Goal: Information Seeking & Learning: Learn about a topic

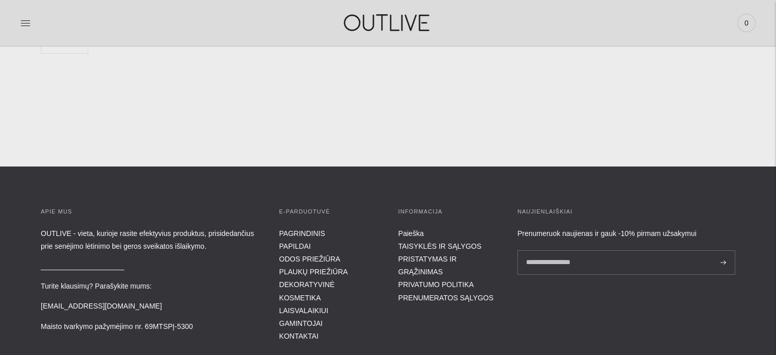
scroll to position [3789, 0]
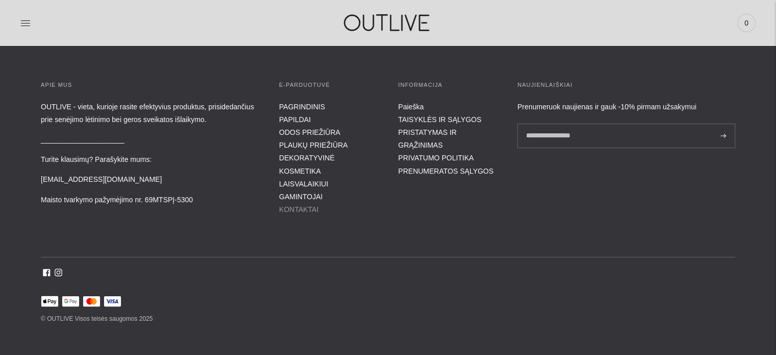
click at [298, 205] on link "KONTAKTAI" at bounding box center [298, 209] width 39 height 8
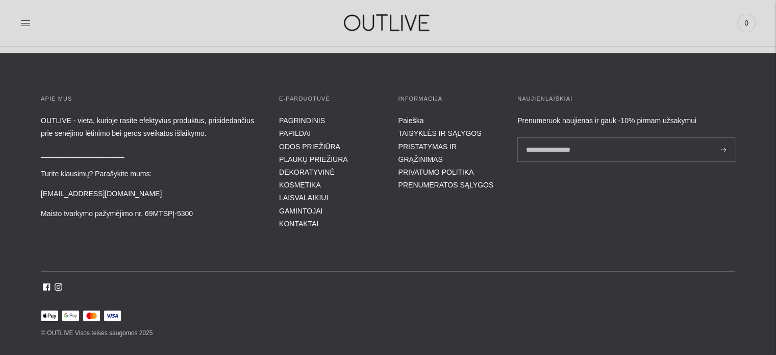
scroll to position [410, 0]
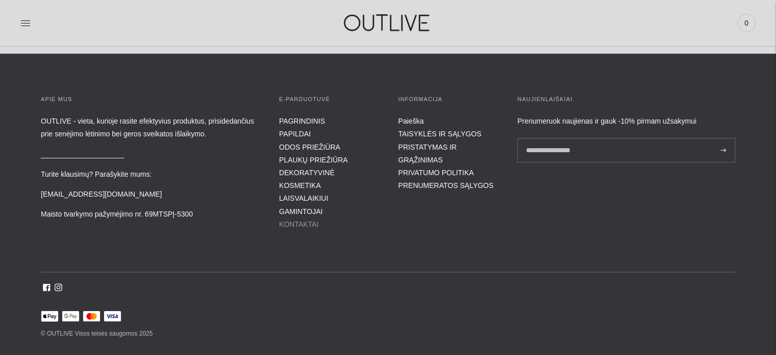
click at [302, 220] on link "KONTAKTAI" at bounding box center [298, 224] width 39 height 8
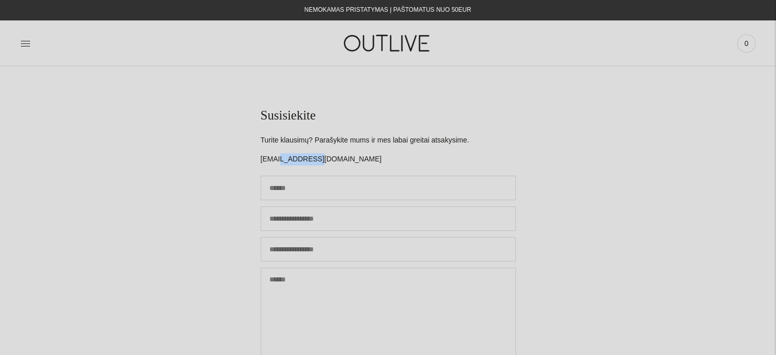
drag, startPoint x: 314, startPoint y: 161, endPoint x: 277, endPoint y: 160, distance: 37.2
click at [277, 160] on p "[EMAIL_ADDRESS][DOMAIN_NAME]" at bounding box center [388, 159] width 255 height 12
copy p "outlive.lt"
click at [22, 41] on icon at bounding box center [25, 43] width 10 height 10
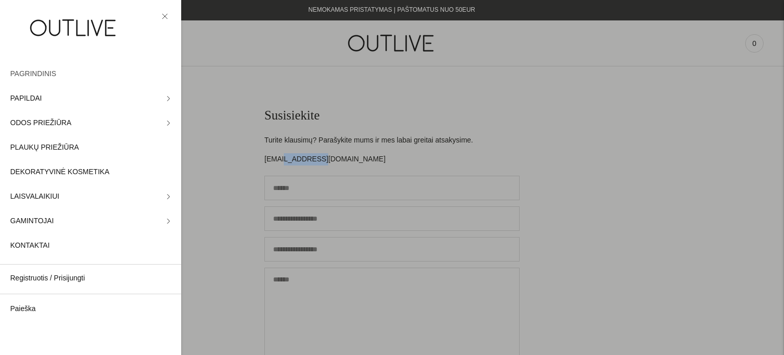
click at [35, 69] on span "PAGRINDINIS" at bounding box center [33, 74] width 46 height 12
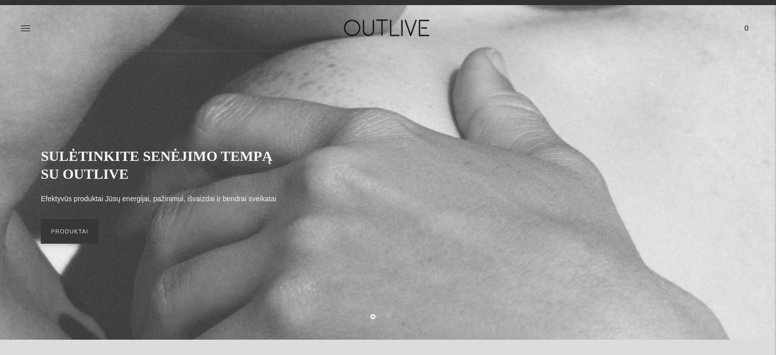
scroll to position [10, 0]
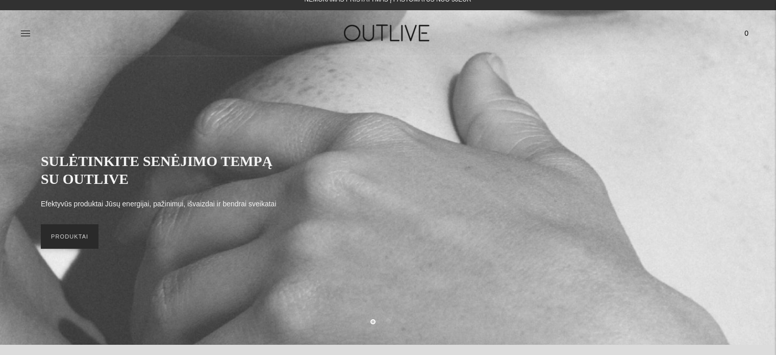
click at [67, 242] on link "PRODUKTAI" at bounding box center [70, 236] width 58 height 24
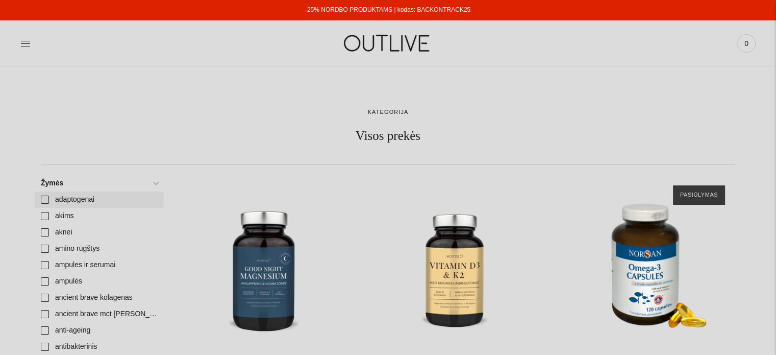
click at [57, 195] on link "adaptogenai" at bounding box center [99, 199] width 129 height 16
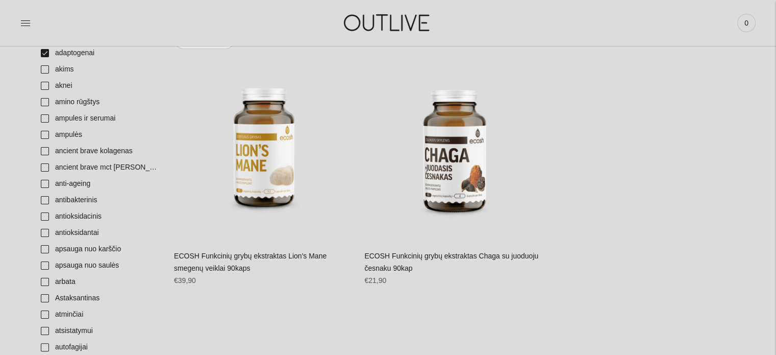
scroll to position [147, 0]
click at [45, 53] on link "adaptogenai" at bounding box center [99, 52] width 129 height 16
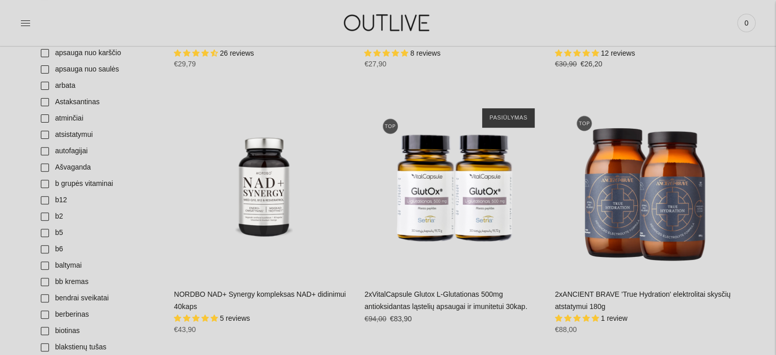
scroll to position [343, 0]
click at [47, 165] on link "Ašvaganda" at bounding box center [99, 167] width 129 height 16
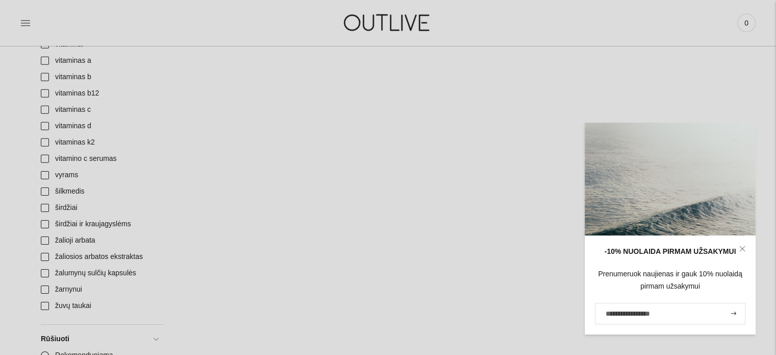
scroll to position [3212, 0]
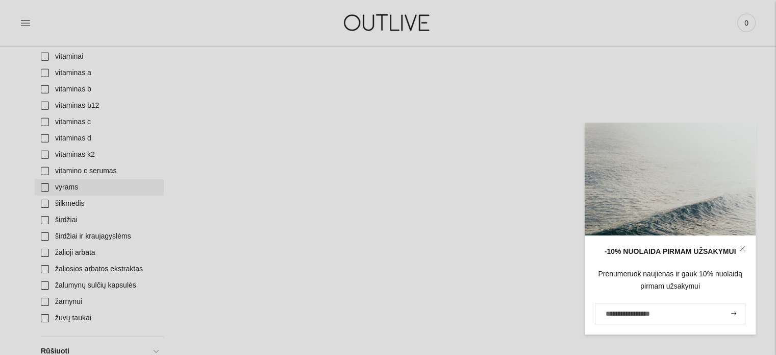
click at [48, 188] on link "vyrams" at bounding box center [99, 187] width 129 height 16
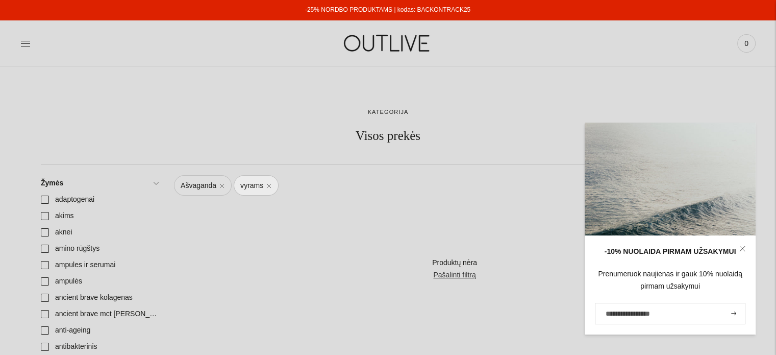
click at [222, 182] on link "Ašvaganda" at bounding box center [203, 185] width 58 height 20
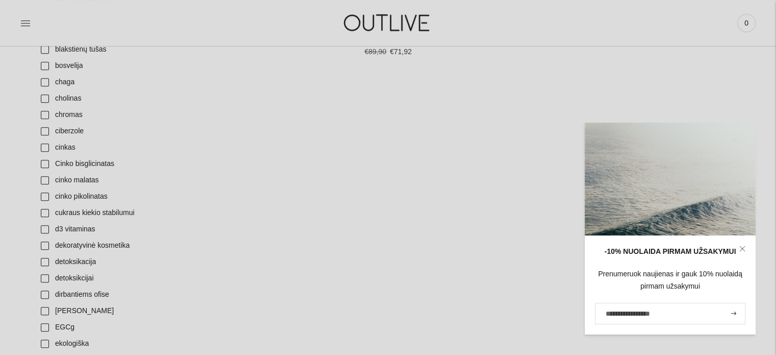
scroll to position [454, 0]
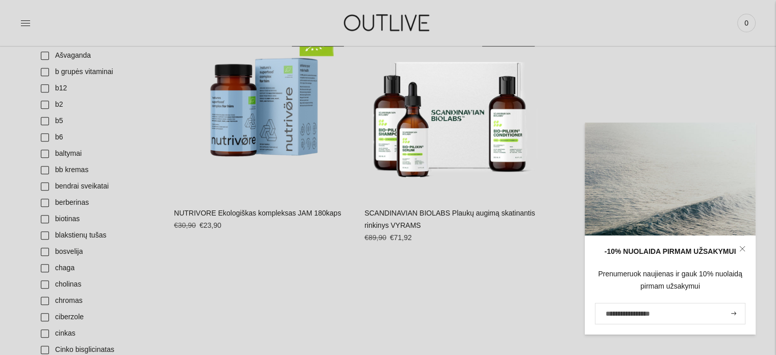
click at [263, 216] on link "NUTRIVORE Ekologiškas kompleksas JAM 180kaps" at bounding box center [257, 213] width 167 height 8
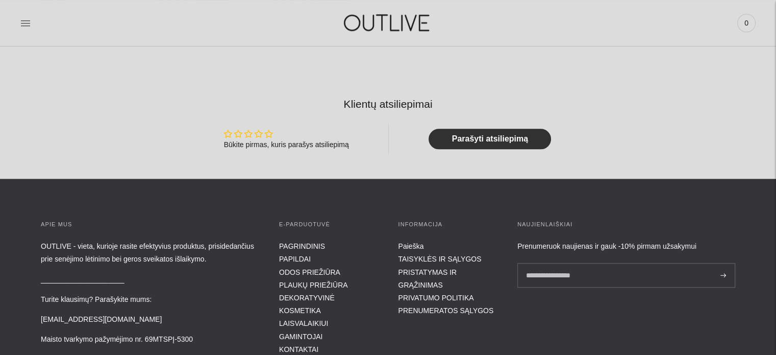
scroll to position [748, 0]
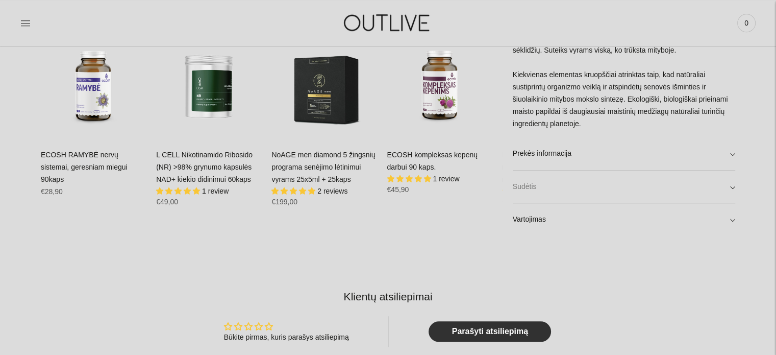
click at [585, 189] on link "Sudėtis" at bounding box center [624, 186] width 222 height 33
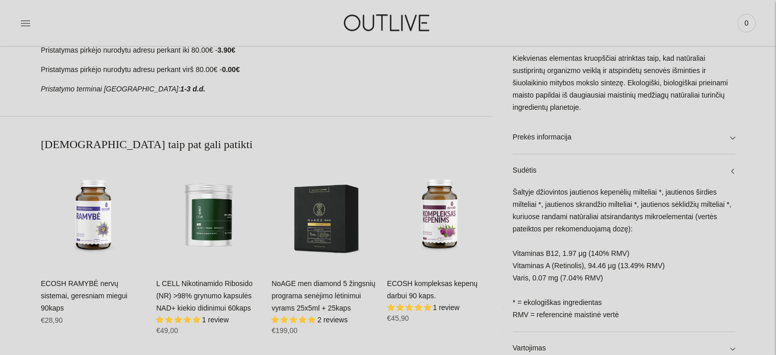
scroll to position [618, 0]
click at [623, 136] on link "Prekės informacija" at bounding box center [624, 138] width 222 height 33
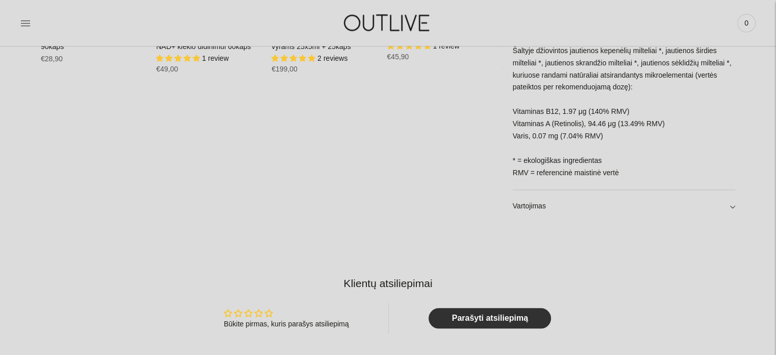
scroll to position [913, 0]
